Goal: Task Accomplishment & Management: Manage account settings

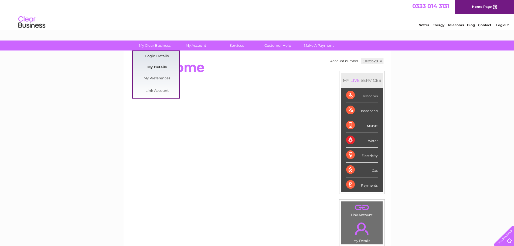
click at [161, 68] on link "My Details" at bounding box center [157, 67] width 44 height 11
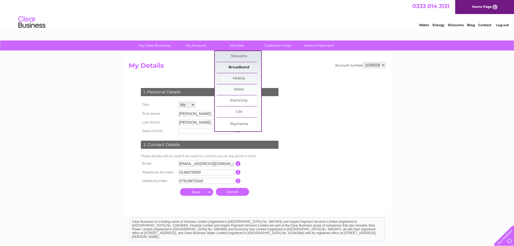
click at [236, 65] on link "Broadband" at bounding box center [238, 67] width 44 height 11
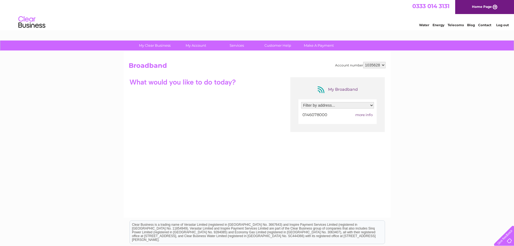
click at [365, 116] on span "more info" at bounding box center [363, 114] width 17 height 4
click at [325, 113] on span "0146078000" at bounding box center [314, 114] width 25 height 5
click at [369, 116] on span "more info" at bounding box center [363, 114] width 17 height 4
click at [364, 116] on span "more info" at bounding box center [363, 114] width 17 height 4
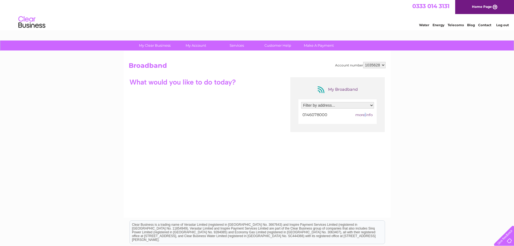
click at [364, 116] on span "more info" at bounding box center [363, 114] width 17 height 4
click at [292, 50] on link "Customer Help" at bounding box center [277, 45] width 44 height 10
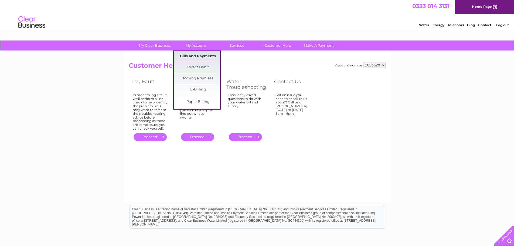
click at [190, 55] on link "Bills and Payments" at bounding box center [197, 56] width 44 height 11
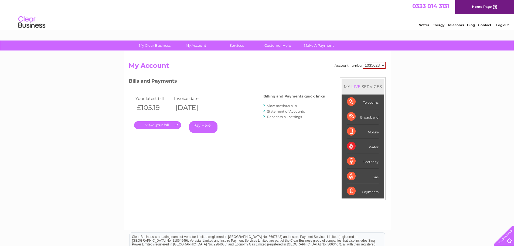
click at [159, 126] on link "." at bounding box center [157, 125] width 47 height 8
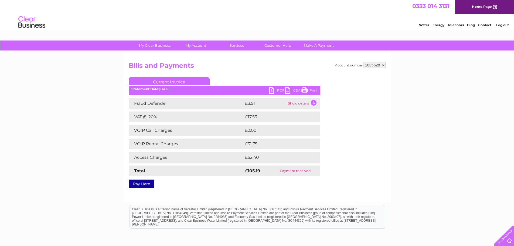
click at [304, 106] on td "Show details" at bounding box center [303, 103] width 34 height 11
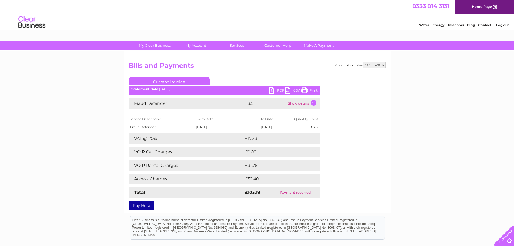
click at [275, 91] on link "PDF" at bounding box center [277, 91] width 16 height 8
